Goal: Information Seeking & Learning: Learn about a topic

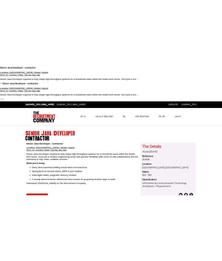
scroll to position [72, 0]
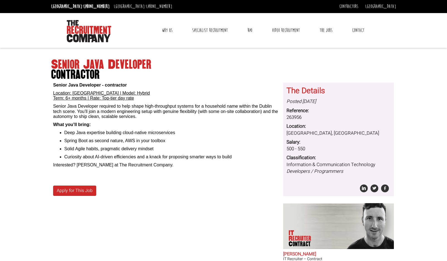
click at [206, 72] on span "contractor" at bounding box center [223, 75] width 345 height 10
click at [193, 246] on div "Senior Java Developer contractor Senior Java Developer - contractor Location: […" at bounding box center [223, 173] width 349 height 240
click at [216, 203] on div "Senior Java Developer - contractor Location: [GEOGRAPHIC_DATA] | Model: Hybrid …" at bounding box center [166, 149] width 230 height 133
click at [231, 207] on div "Senior Java Developer - contractor Location: [GEOGRAPHIC_DATA] | Model: Hybrid …" at bounding box center [166, 149] width 230 height 133
click at [227, 77] on span "contractor" at bounding box center [223, 75] width 345 height 10
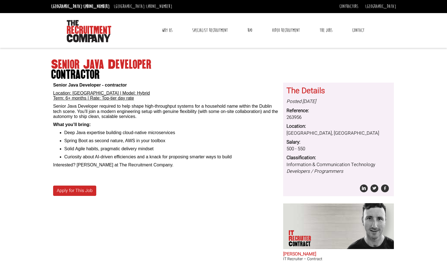
click at [227, 77] on span "contractor" at bounding box center [223, 75] width 345 height 10
click at [228, 78] on span "contractor" at bounding box center [223, 75] width 345 height 10
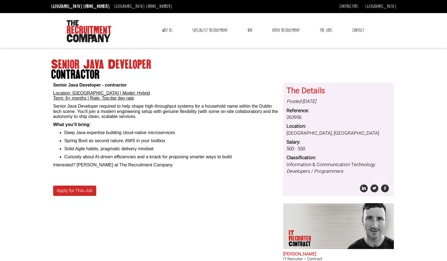
click at [239, 205] on div "Senior Java Developer - contractor Location: [GEOGRAPHIC_DATA] | Model: Hybrid …" at bounding box center [166, 149] width 230 height 133
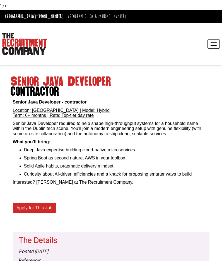
click at [147, 67] on body "Senior Java Developer - contractor Location: [GEOGRAPHIC_DATA] | Model: Hybrid …" at bounding box center [111, 207] width 222 height 558
